Goal: Information Seeking & Learning: Learn about a topic

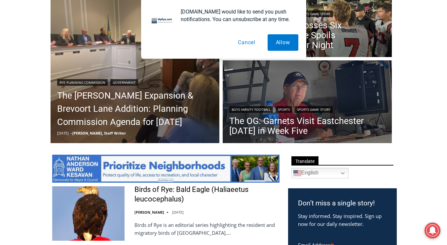
click at [251, 45] on button "Cancel" at bounding box center [247, 42] width 34 height 17
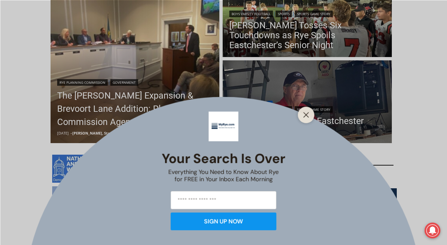
click at [146, 110] on div "Your Search is Over Everything You Need to Know About Rye for FREE in Your Inbo…" at bounding box center [223, 122] width 447 height 245
click at [308, 119] on button "Close" at bounding box center [306, 114] width 9 height 9
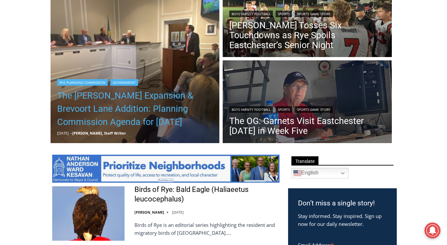
click at [96, 113] on link "The [PERSON_NAME] Expansion & Brevoort Lane Addition: Planning Commission Agend…" at bounding box center [135, 109] width 156 height 40
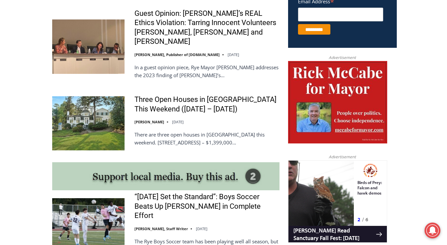
scroll to position [455, 0]
